Goal: Information Seeking & Learning: Understand process/instructions

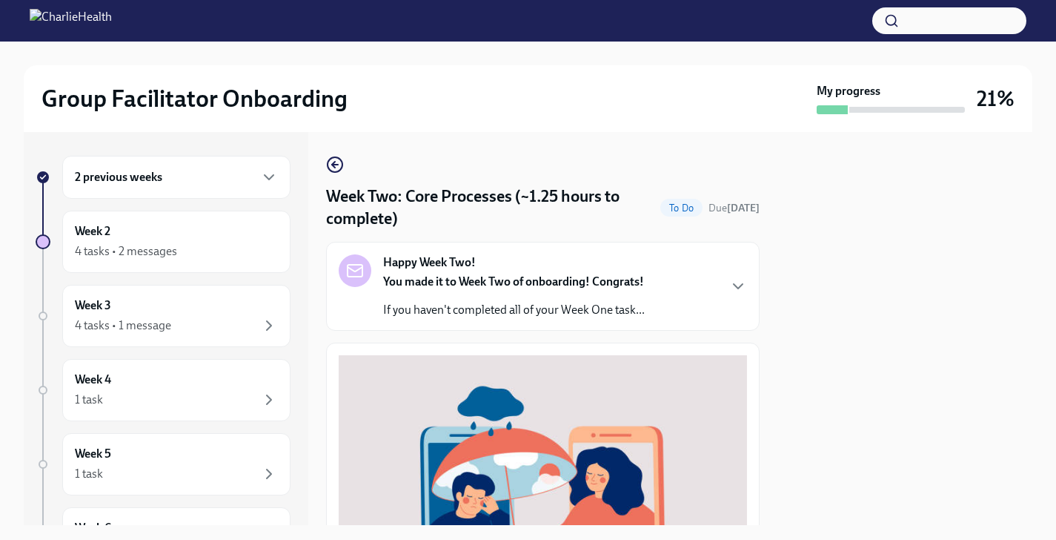
scroll to position [492, 0]
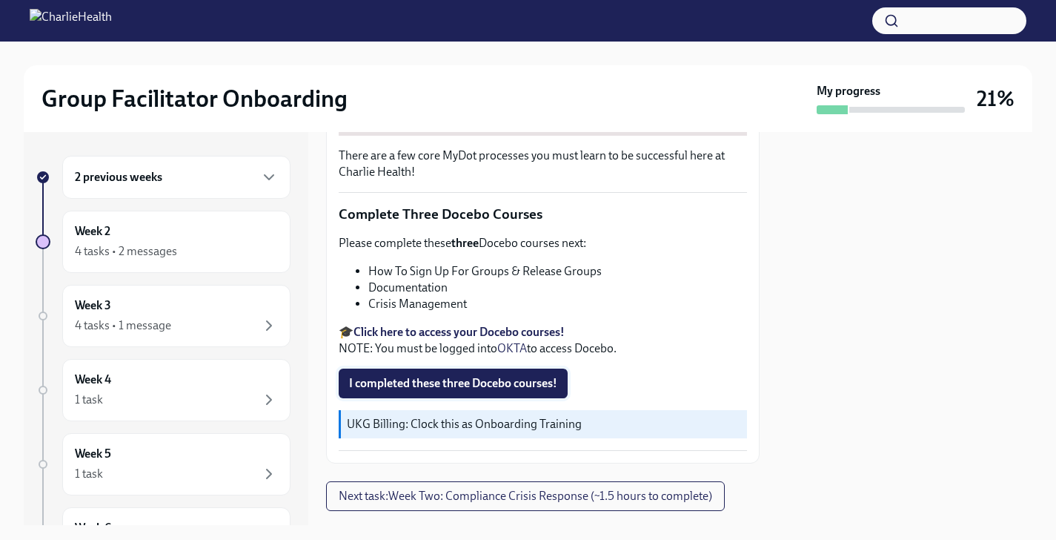
click at [424, 379] on span "I completed these three Docebo courses!" at bounding box center [453, 383] width 208 height 15
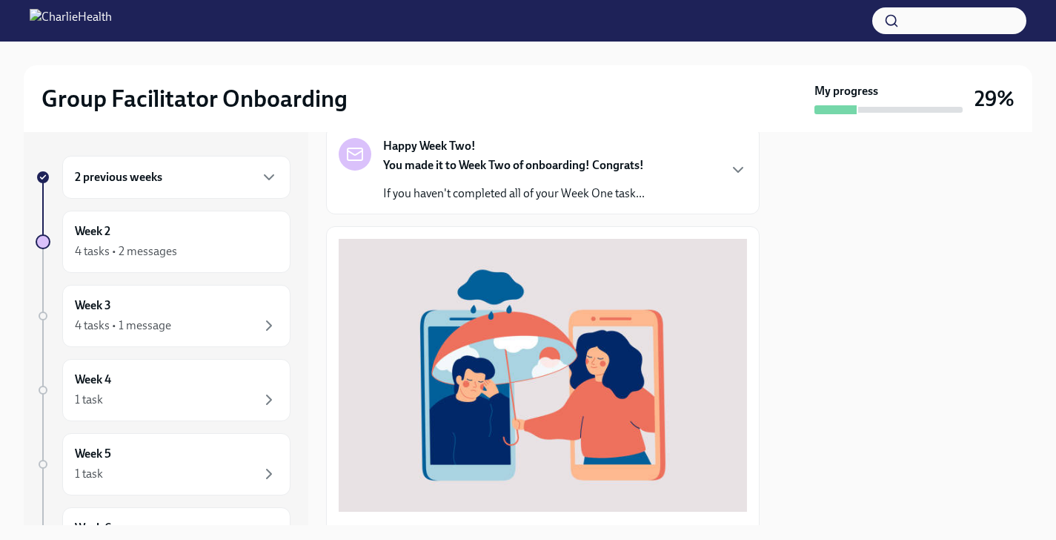
scroll to position [74, 0]
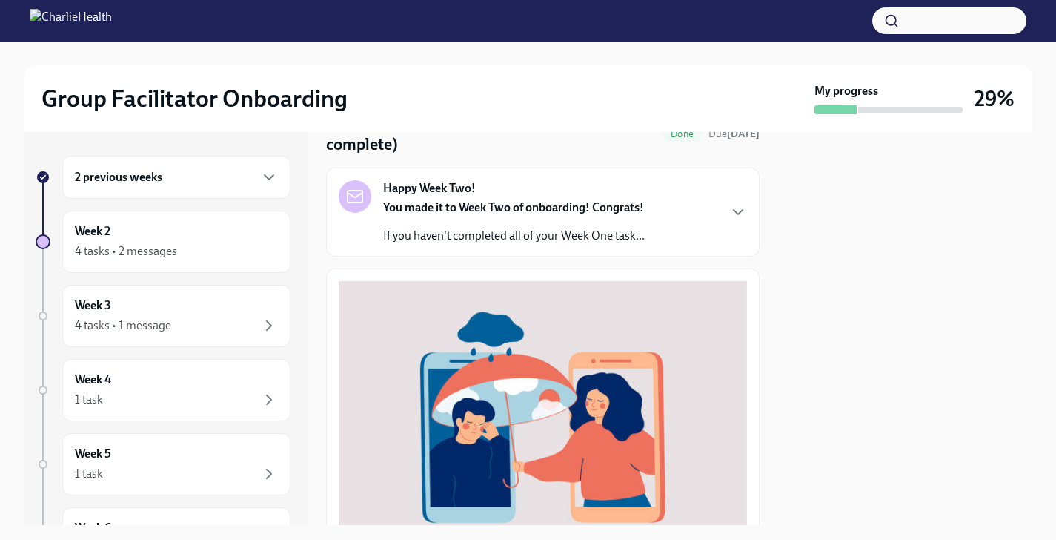
click at [518, 222] on div "You made it to Week Two of onboarding! Congrats! If you haven't completed all o…" at bounding box center [514, 221] width 262 height 44
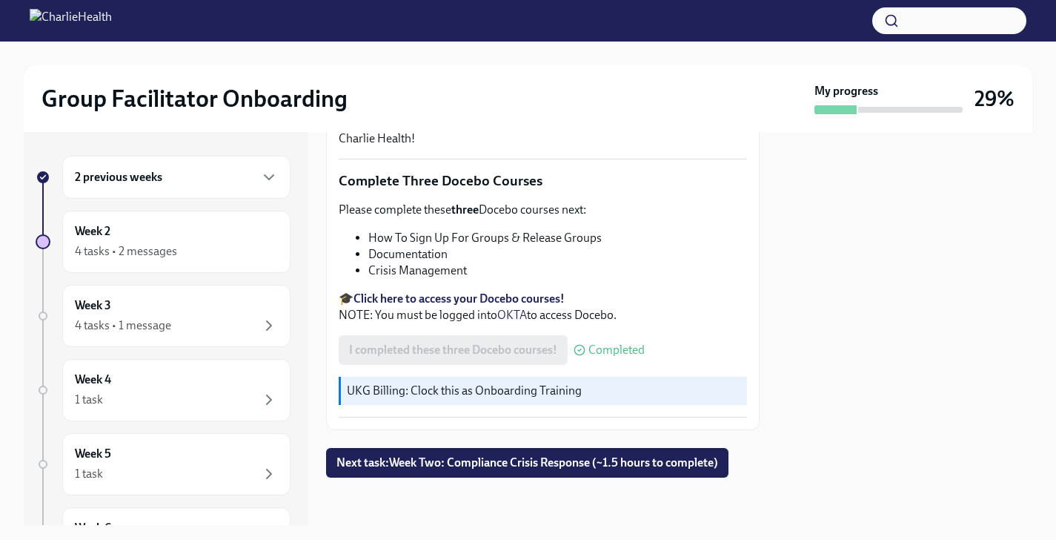
scroll to position [1045, 0]
click at [486, 464] on span "Next task : Week Two: Compliance Crisis Response (~1.5 hours to complete)" at bounding box center [528, 462] width 382 height 15
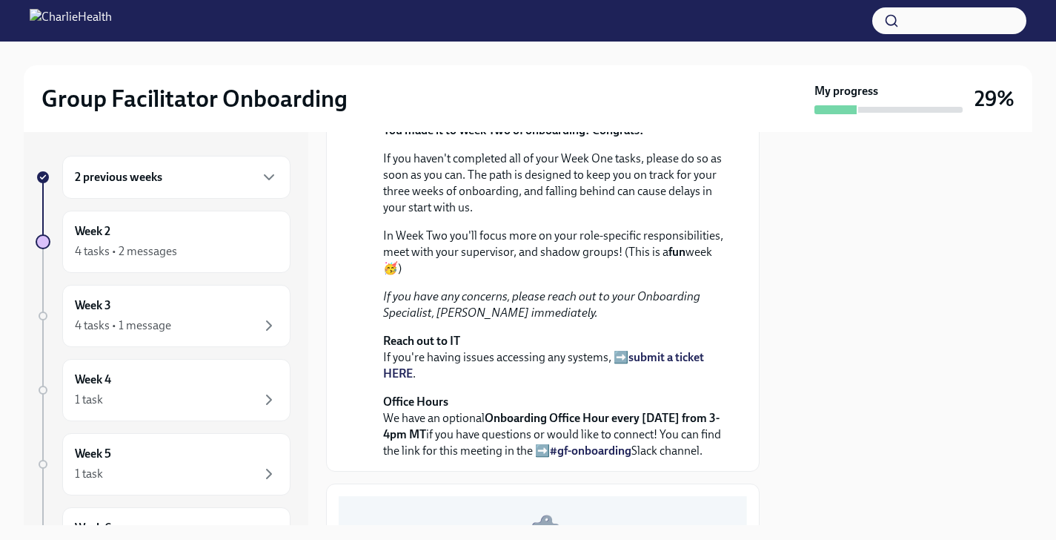
scroll to position [310, 0]
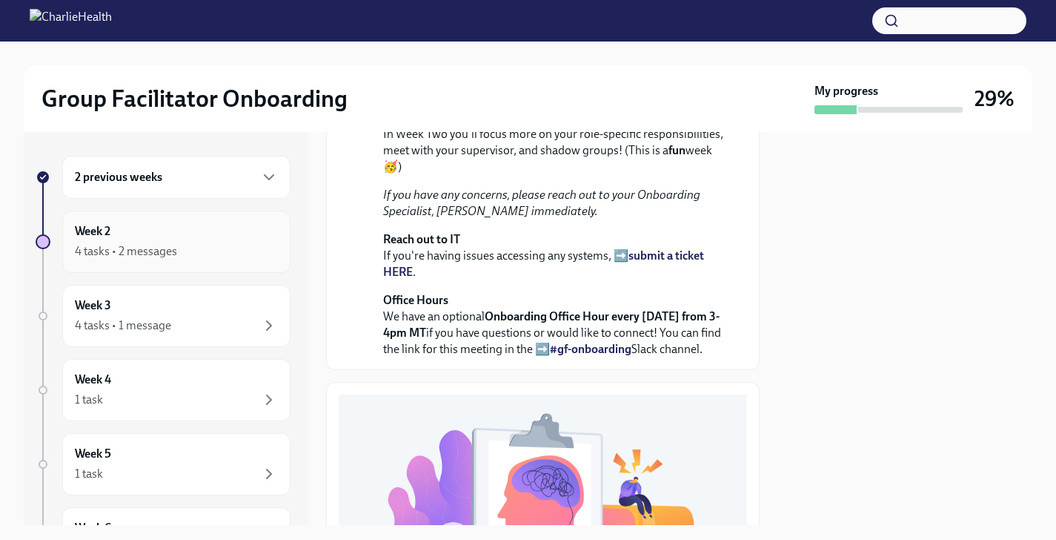
click at [192, 256] on div "4 tasks • 2 messages" at bounding box center [176, 251] width 203 height 18
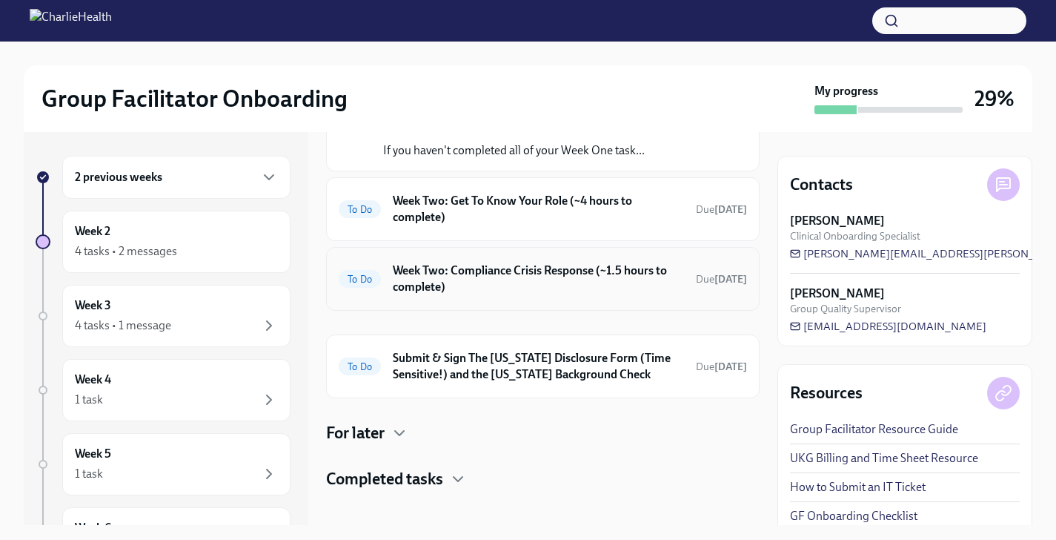
scroll to position [130, 0]
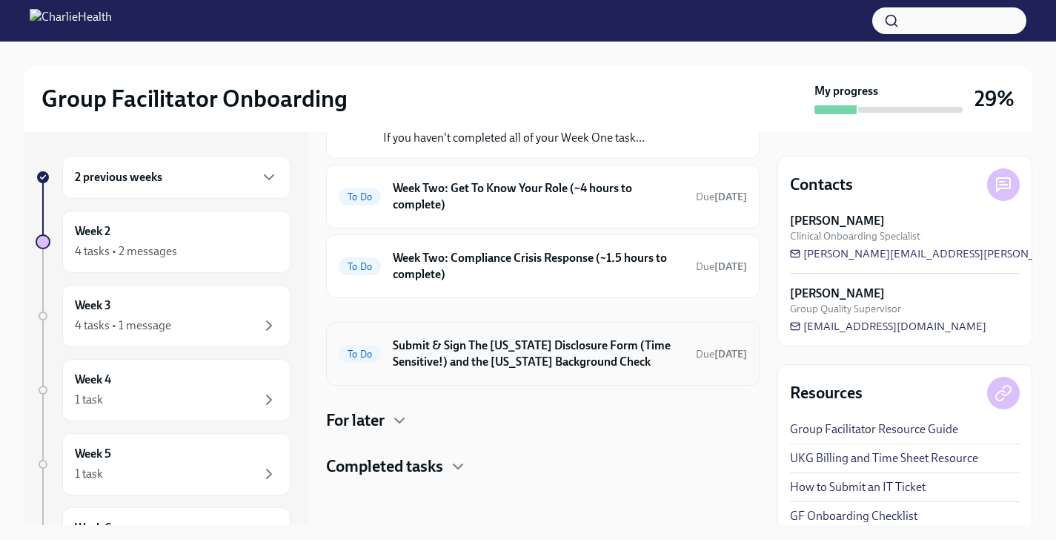
click at [600, 345] on h6 "Submit & Sign The [US_STATE] Disclosure Form (Time Sensitive!) and the [US_STAT…" at bounding box center [538, 353] width 291 height 33
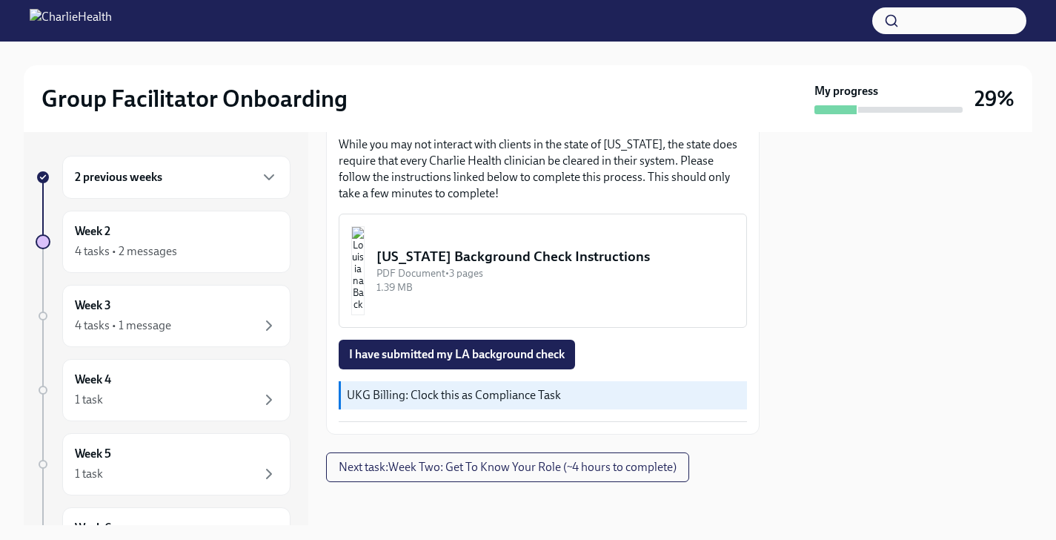
scroll to position [551, 0]
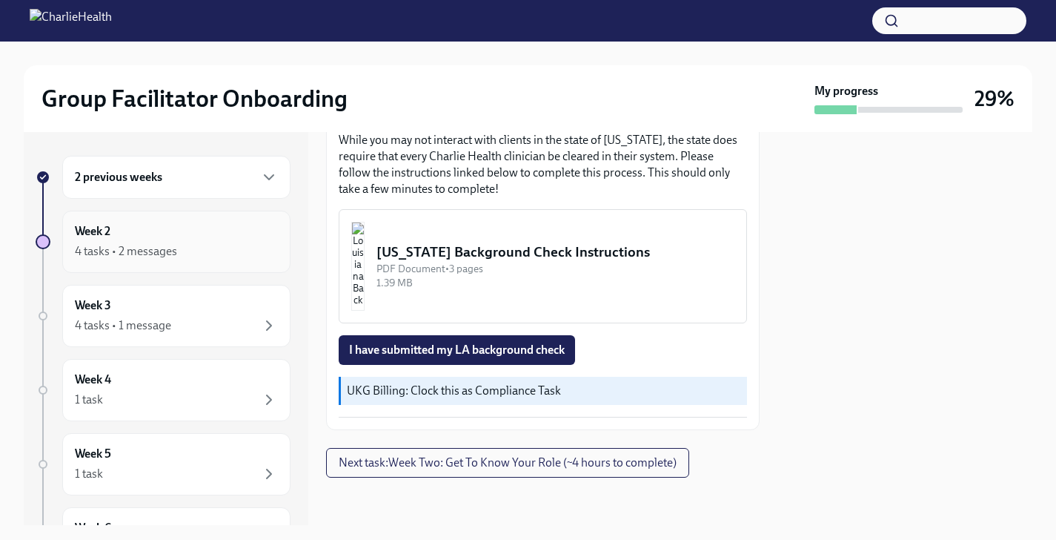
click at [225, 220] on div "Week 2 4 tasks • 2 messages" at bounding box center [176, 242] width 228 height 62
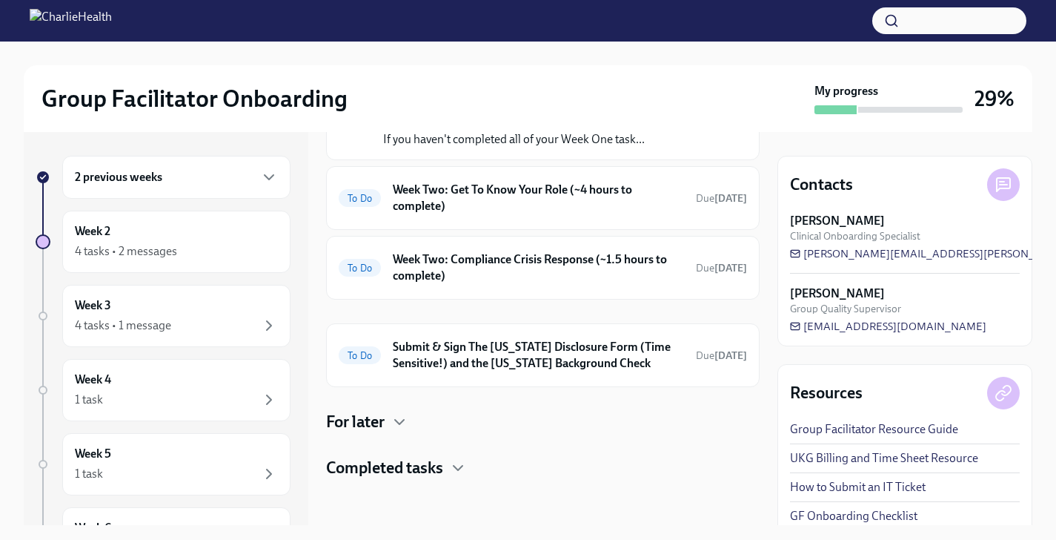
scroll to position [127, 0]
click at [587, 242] on div "To Do Week Two: Compliance Crisis Response (~1.5 hours to complete) Due [DATE]" at bounding box center [543, 269] width 434 height 64
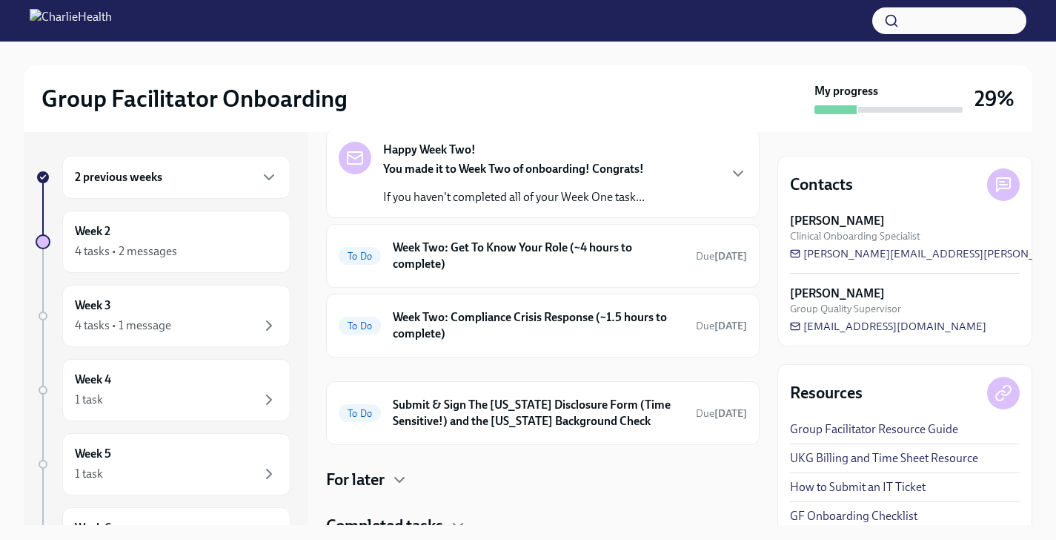
scroll to position [62, 0]
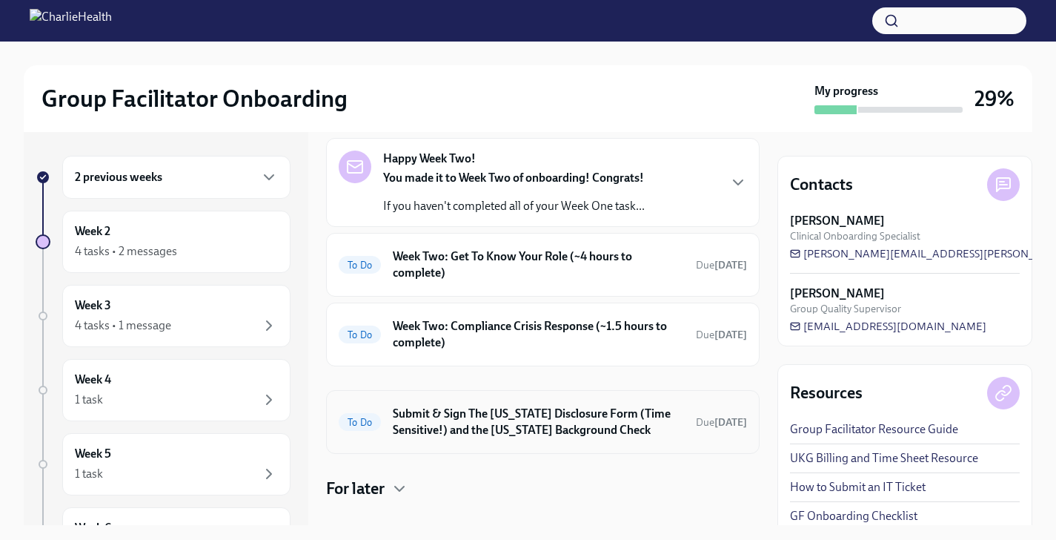
click at [529, 405] on div "To Do Submit & Sign The [US_STATE] Disclosure Form (Time Sensitive!) and the [U…" at bounding box center [543, 422] width 408 height 39
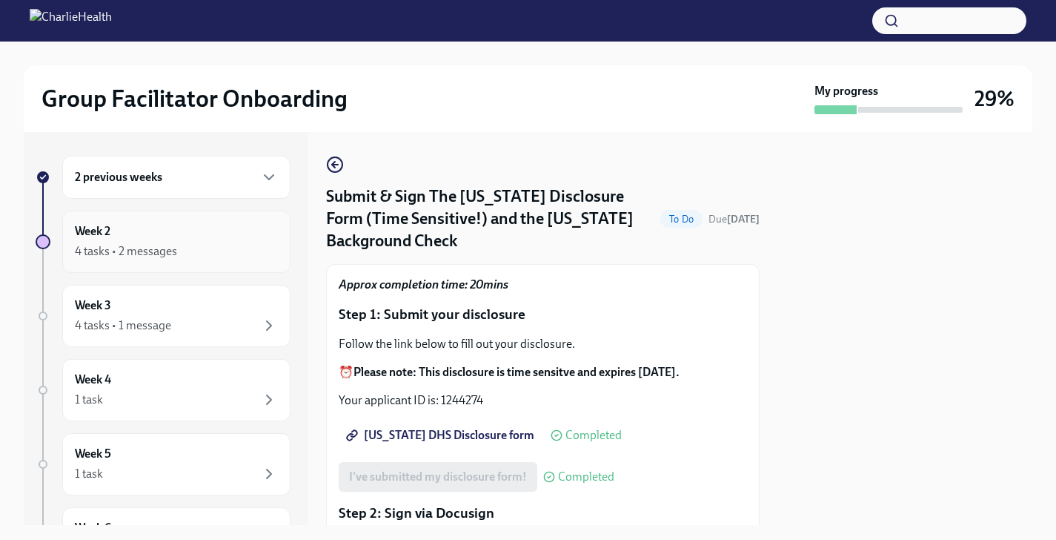
click at [219, 225] on div "Week 2 4 tasks • 2 messages" at bounding box center [176, 241] width 203 height 37
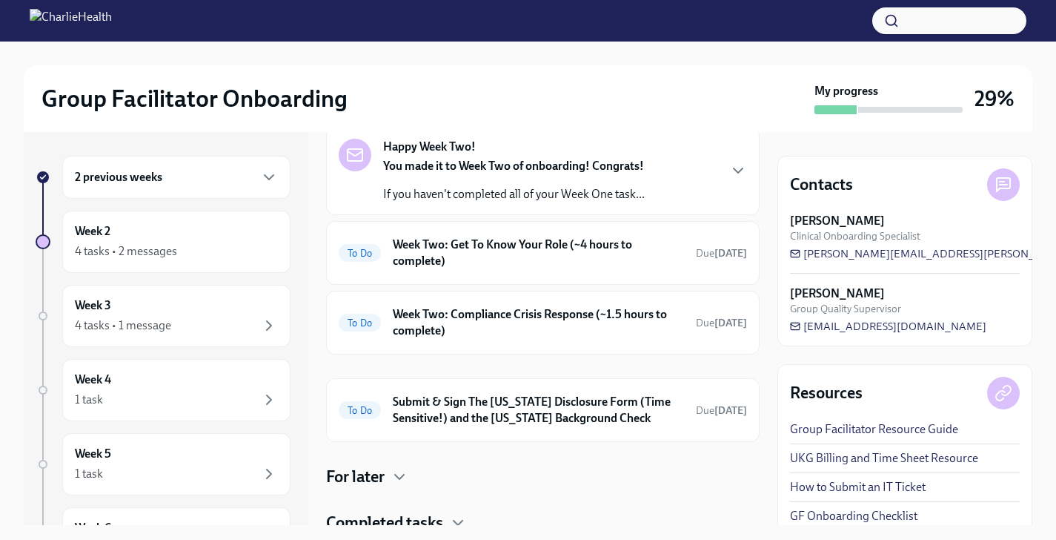
scroll to position [77, 0]
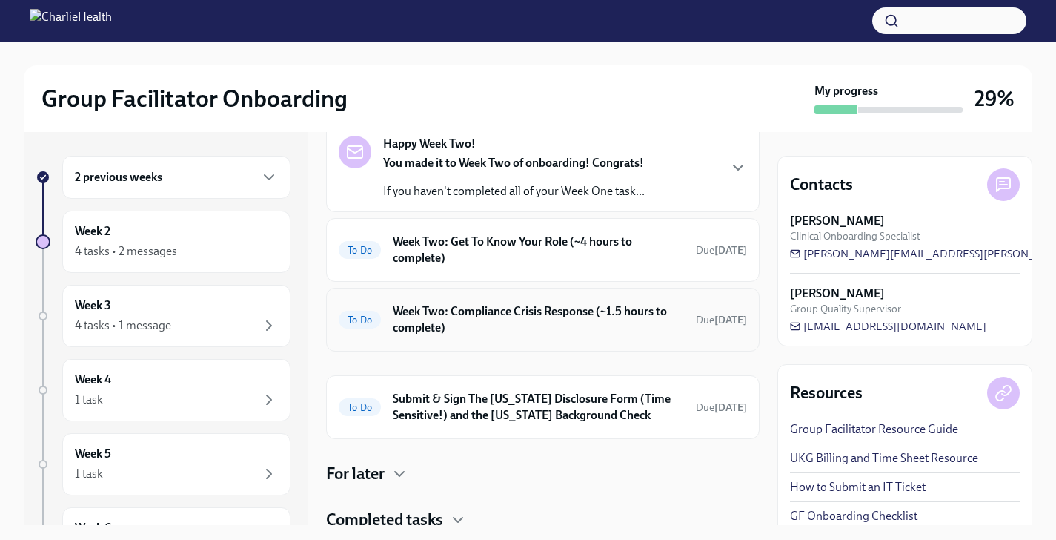
click at [443, 311] on h6 "Week Two: Compliance Crisis Response (~1.5 hours to complete)" at bounding box center [538, 319] width 291 height 33
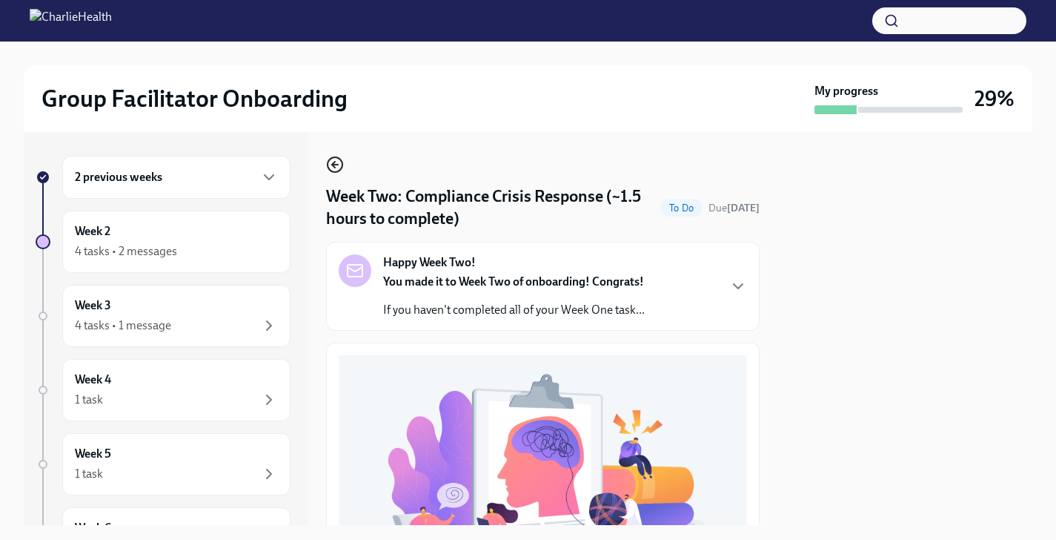
click at [335, 165] on icon "button" at bounding box center [335, 165] width 6 height 0
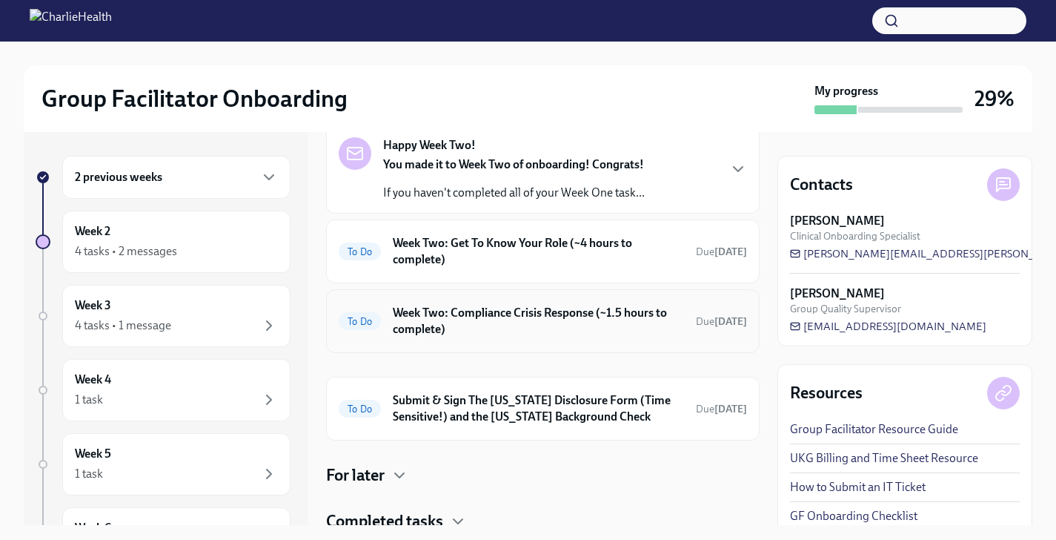
scroll to position [80, 0]
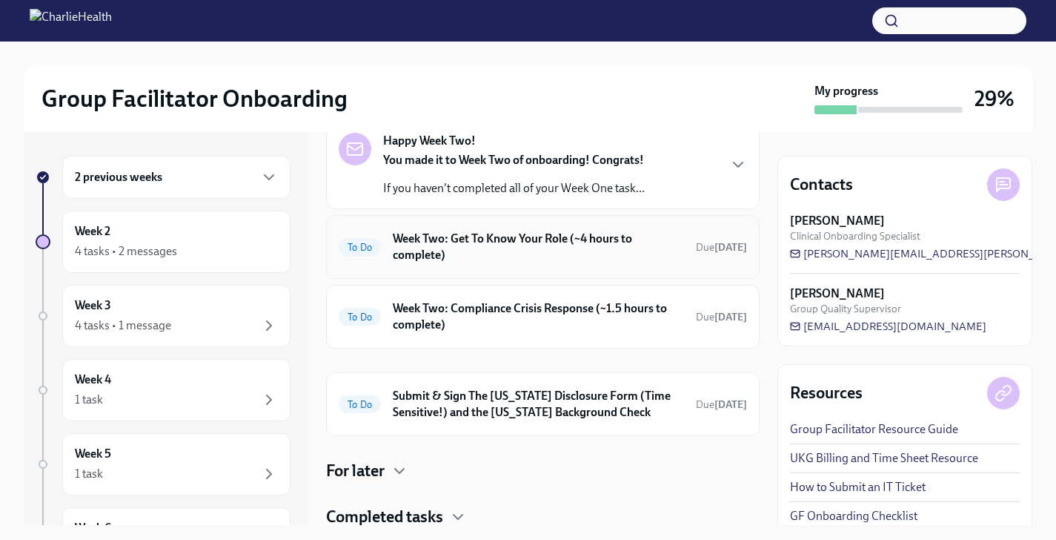
click at [441, 225] on div "To Do Week Two: Get To Know Your Role (~4 hours to complete) Due [DATE]" at bounding box center [543, 247] width 434 height 64
click at [444, 244] on h6 "Week Two: Get To Know Your Role (~4 hours to complete)" at bounding box center [538, 247] width 291 height 33
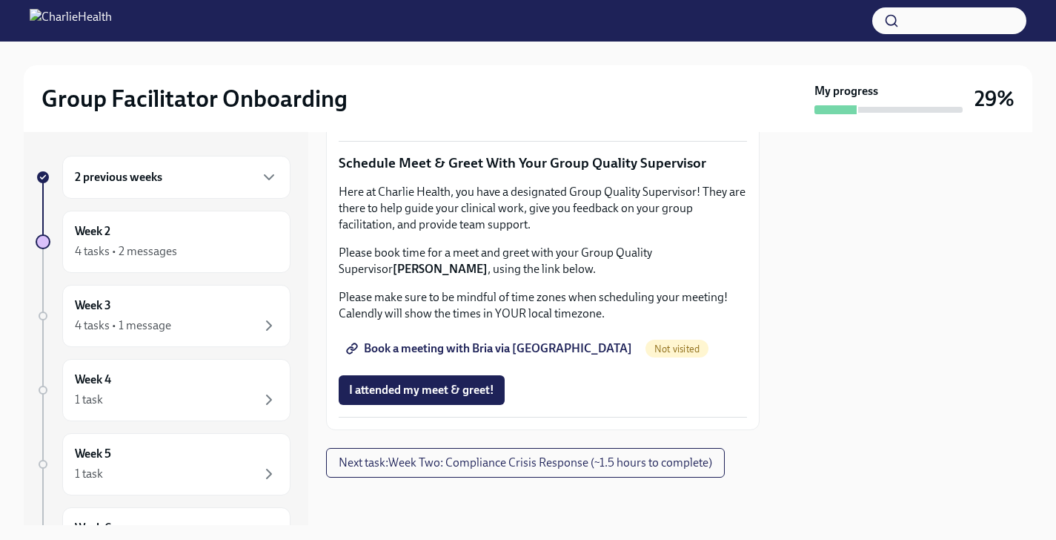
scroll to position [1516, 0]
click at [259, 231] on div "Week 2 4 tasks • 2 messages" at bounding box center [176, 241] width 203 height 37
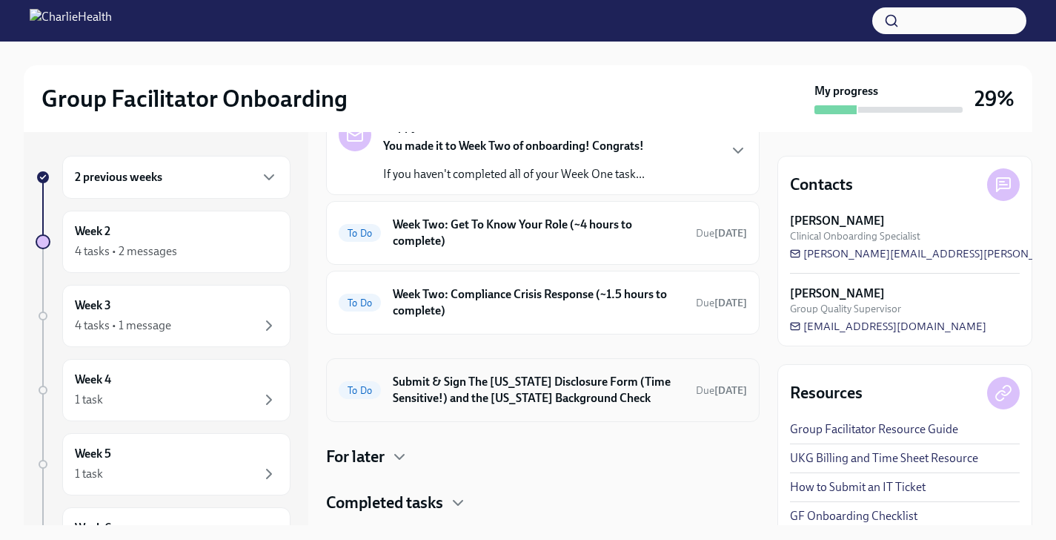
scroll to position [130, 0]
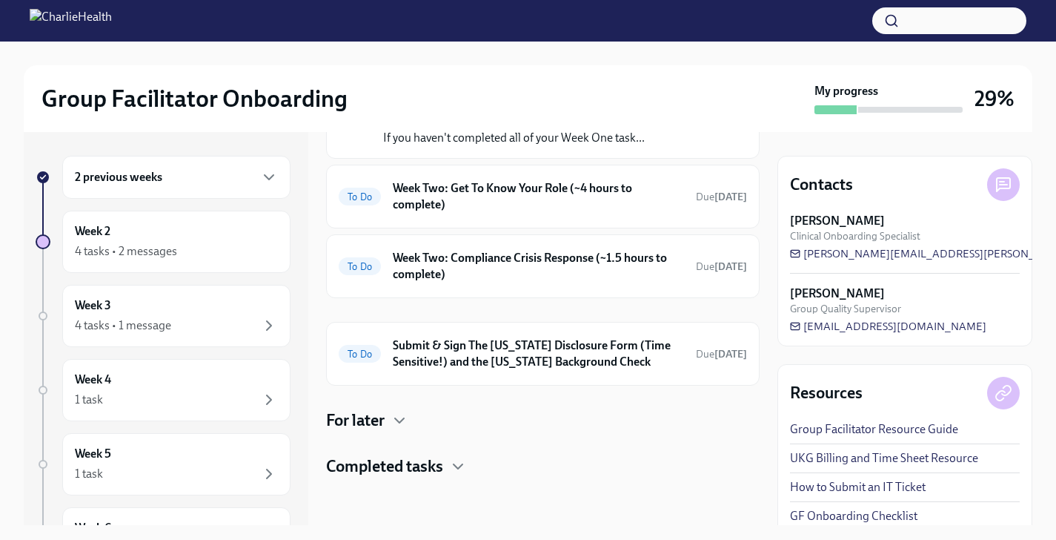
click at [425, 463] on h4 "Completed tasks" at bounding box center [384, 466] width 117 height 22
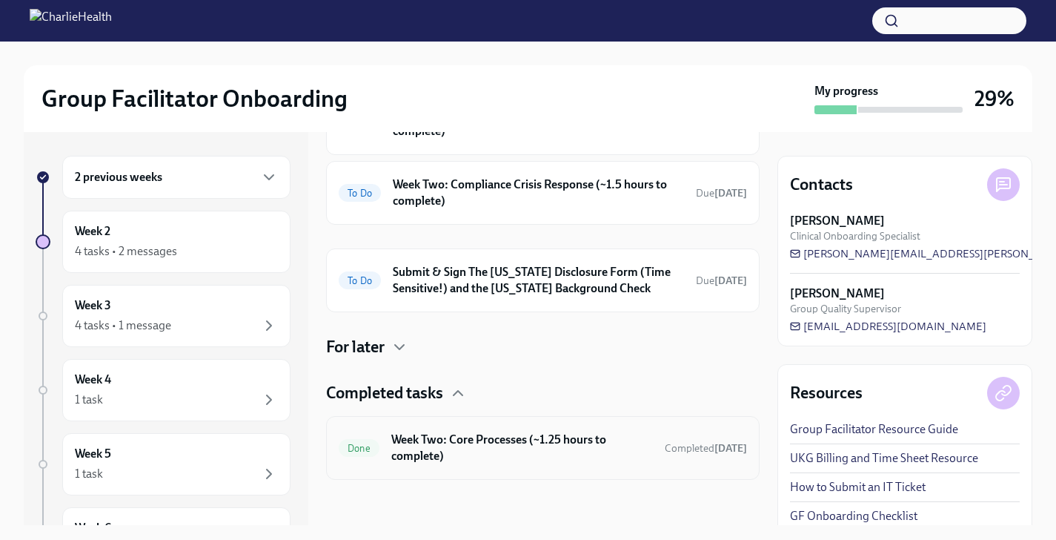
scroll to position [206, 0]
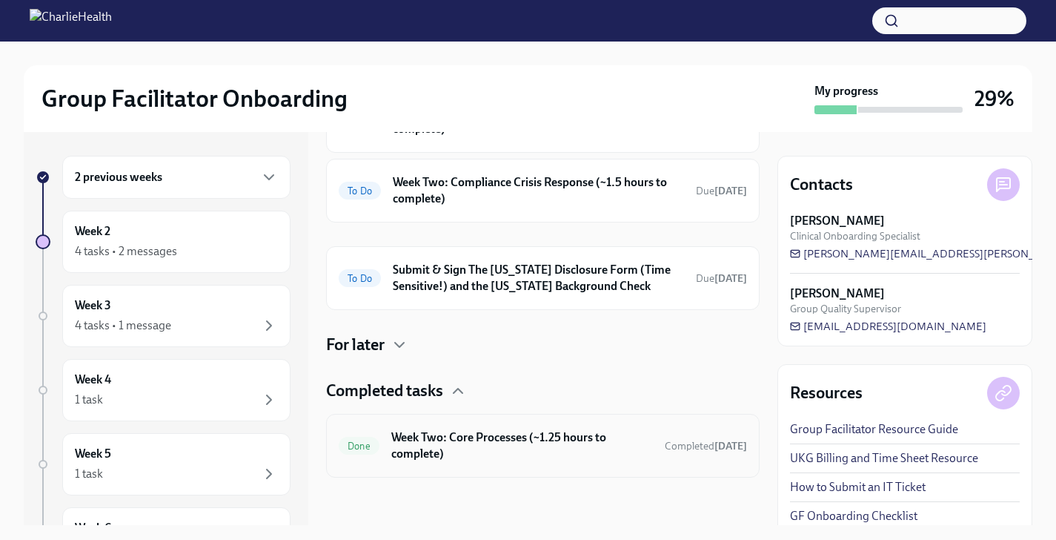
click at [425, 461] on h6 "Week Two: Core Processes (~1.25 hours to complete)" at bounding box center [522, 445] width 262 height 33
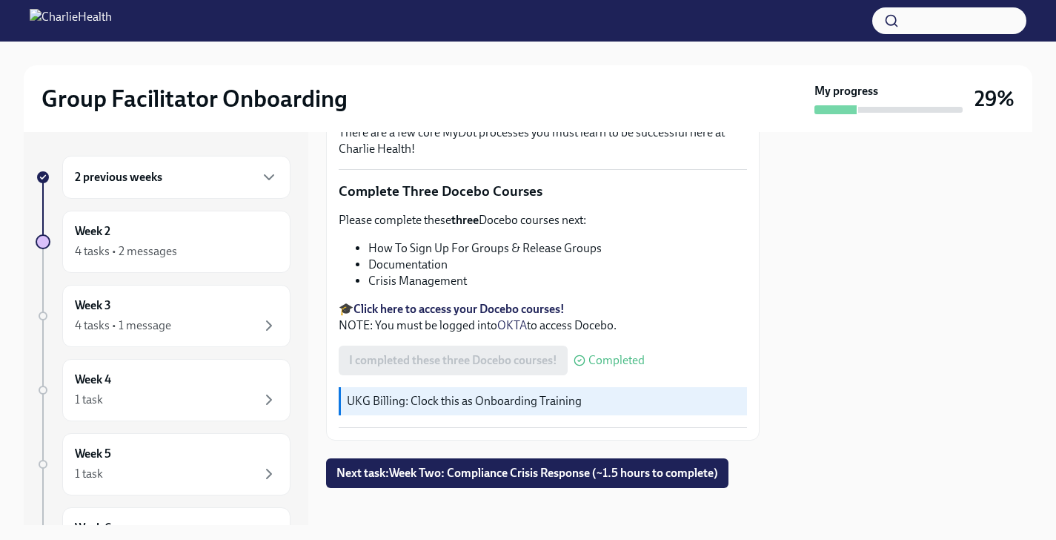
scroll to position [517, 0]
